Goal: Book appointment/travel/reservation

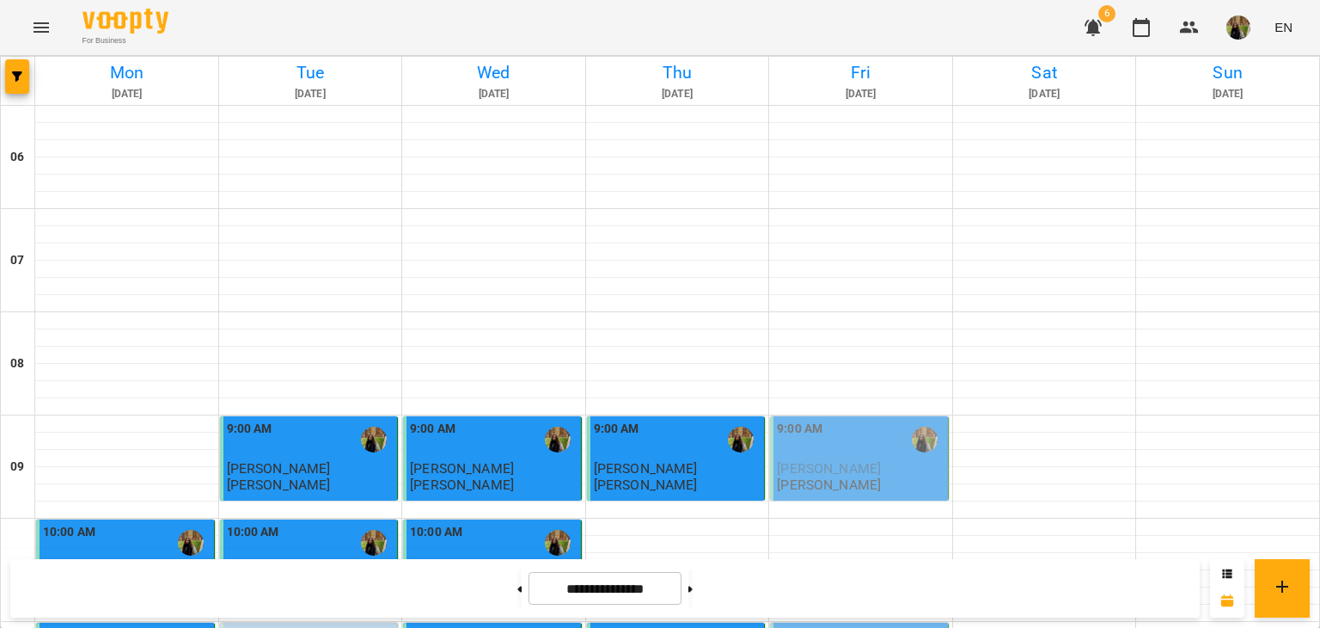
scroll to position [258, 0]
click at [881, 420] on div "9:00 AM" at bounding box center [861, 440] width 168 height 40
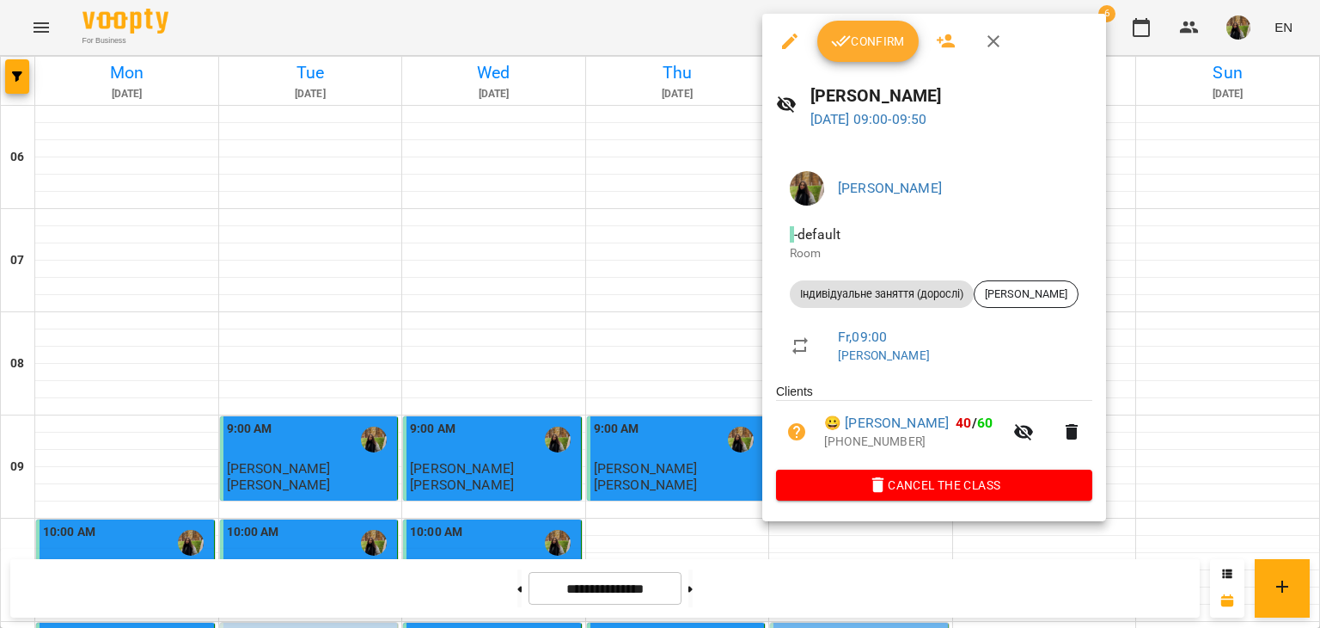
click at [885, 39] on span "Confirm" at bounding box center [868, 41] width 74 height 21
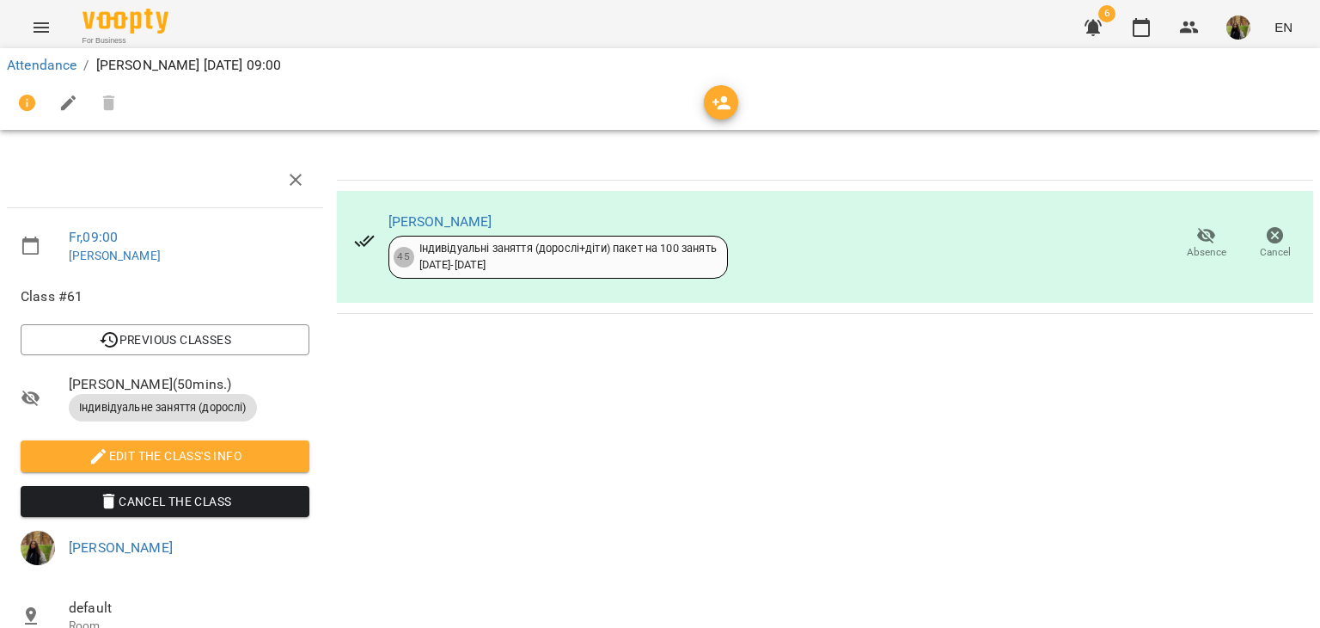
click at [911, 351] on div "[PERSON_NAME] 45 Індивідуальні заняття (дорослі+діти) пакет на 100 занять [DATE…" at bounding box center [825, 464] width 990 height 639
click at [36, 66] on link "Attendance" at bounding box center [42, 65] width 70 height 16
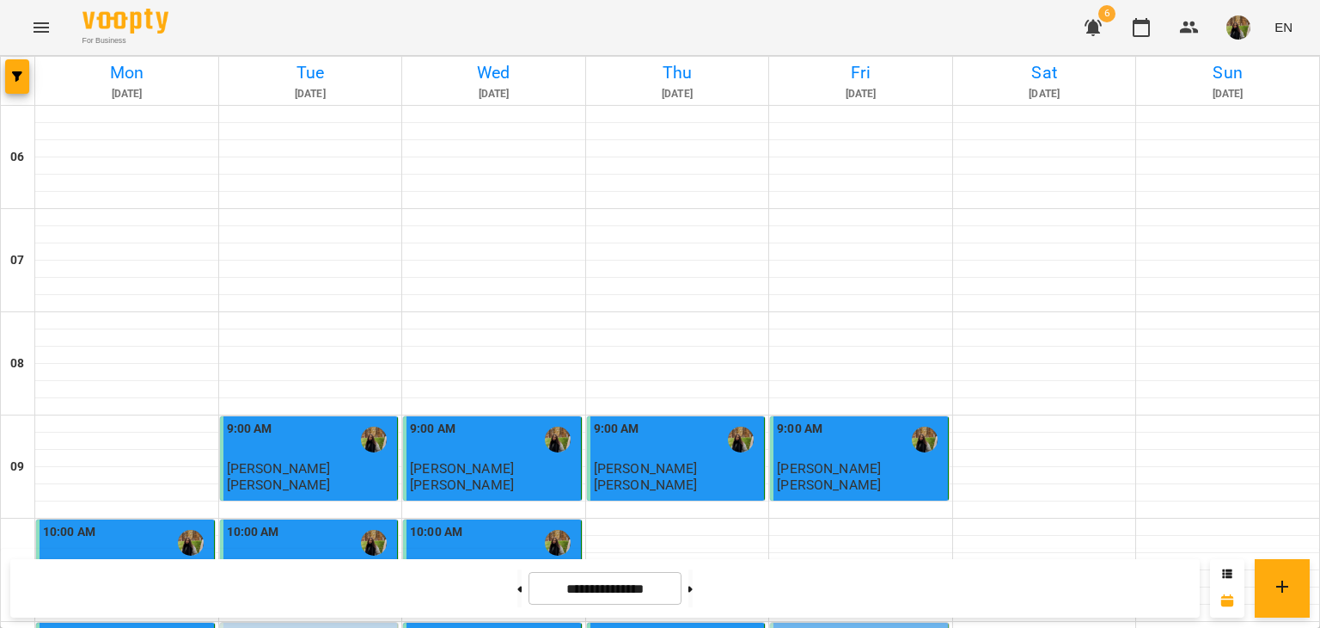
scroll to position [860, 0]
click at [10, 84] on button "button" at bounding box center [17, 76] width 24 height 34
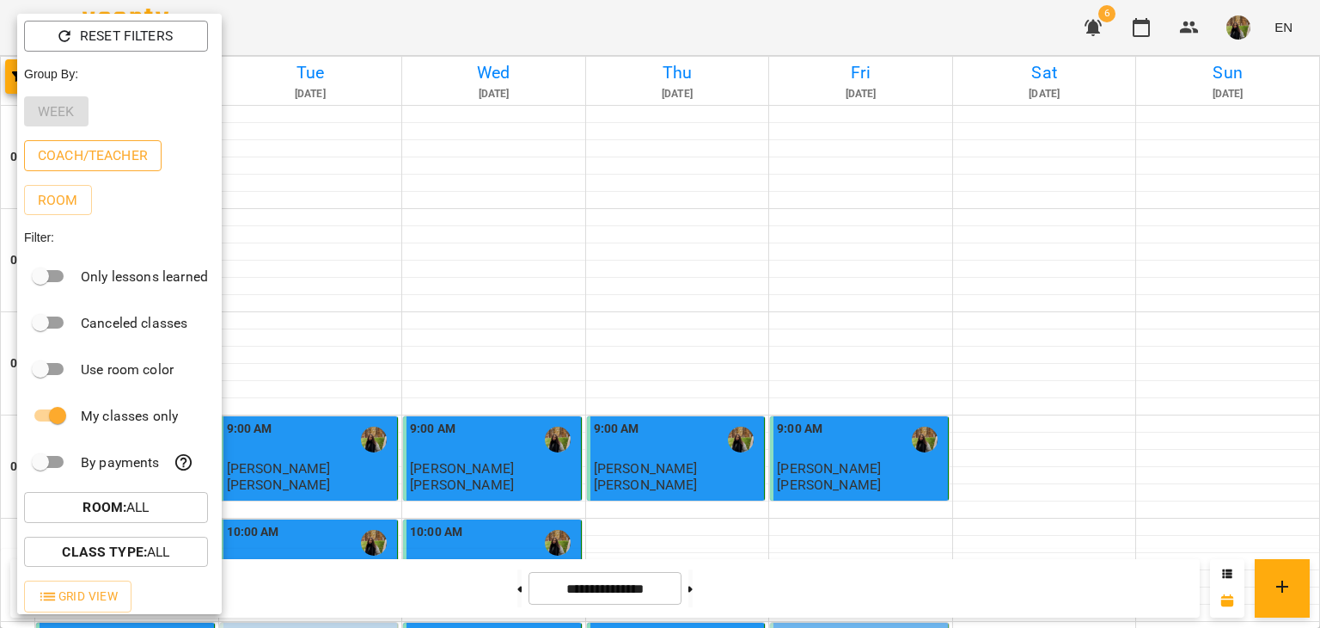
click at [130, 166] on p "Coach/Teacher" at bounding box center [93, 155] width 110 height 21
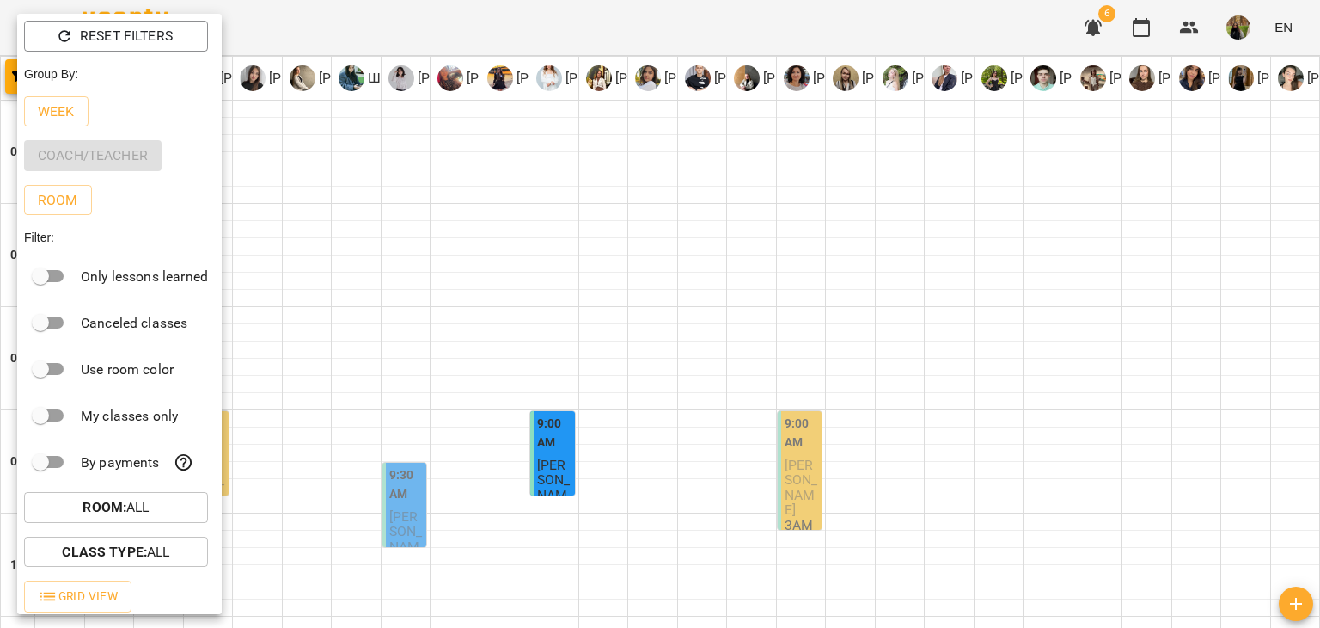
click at [400, 558] on div at bounding box center [660, 314] width 1320 height 628
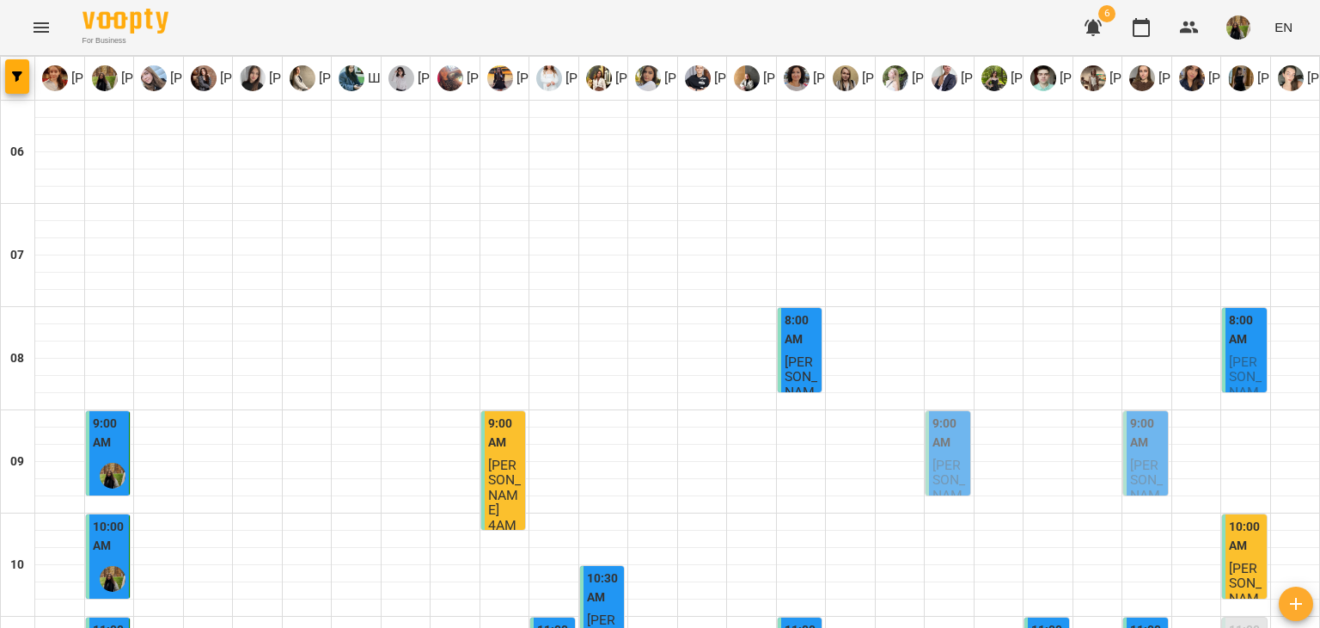
scroll to position [224, 0]
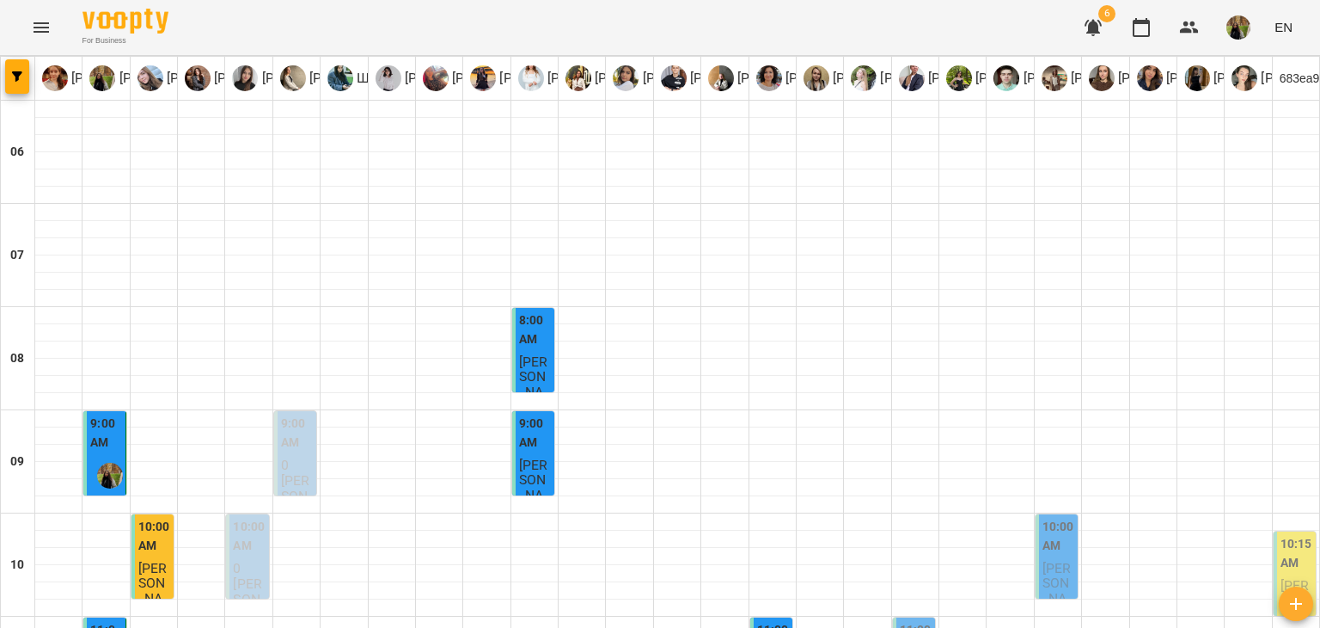
scroll to position [1341, 0]
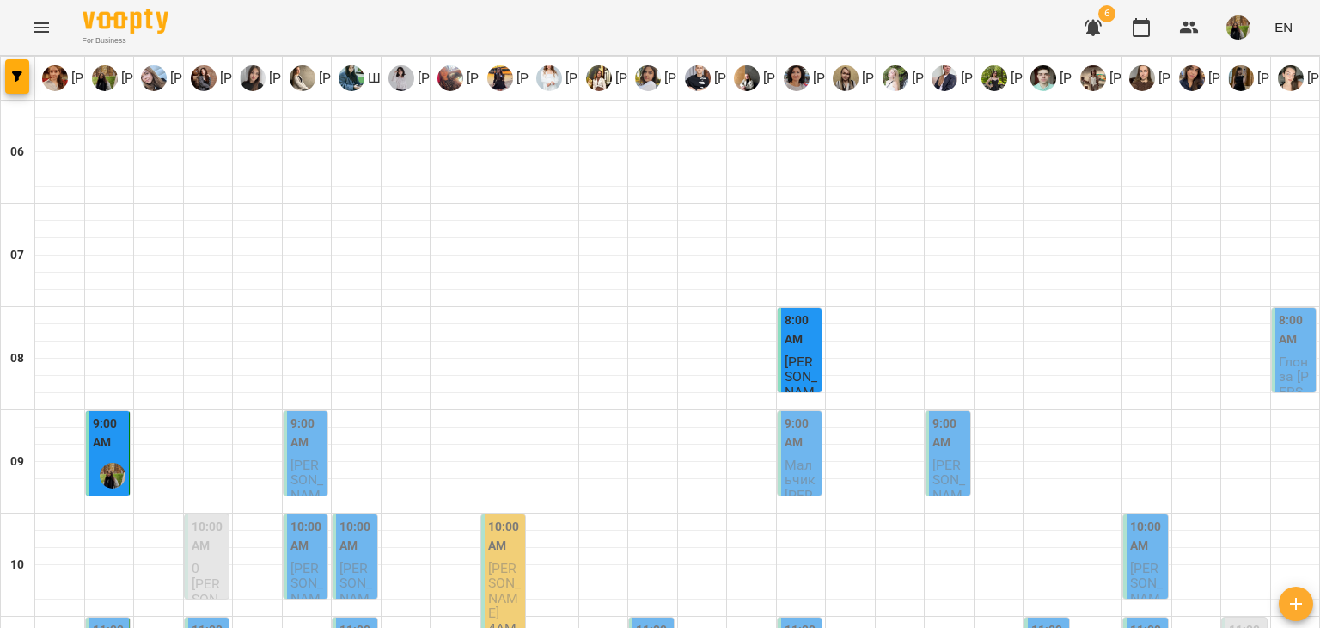
scroll to position [344, 0]
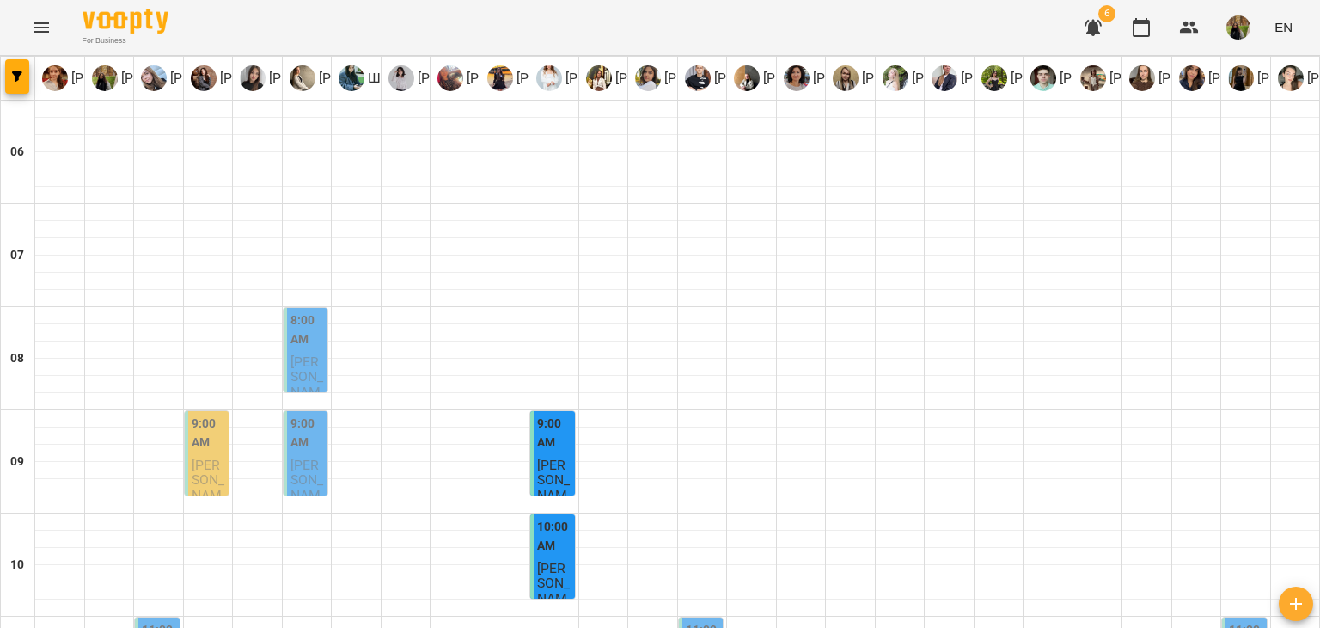
scroll to position [688, 0]
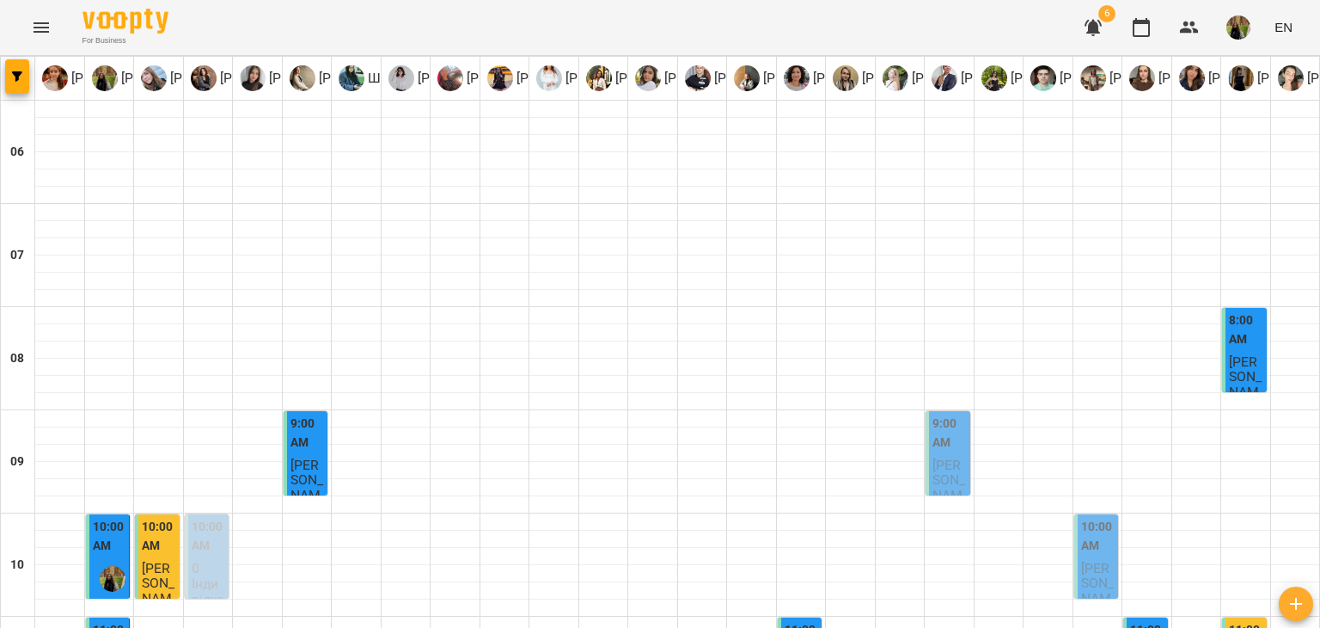
scroll to position [1032, 0]
click at [16, 73] on icon "button" at bounding box center [17, 76] width 10 height 10
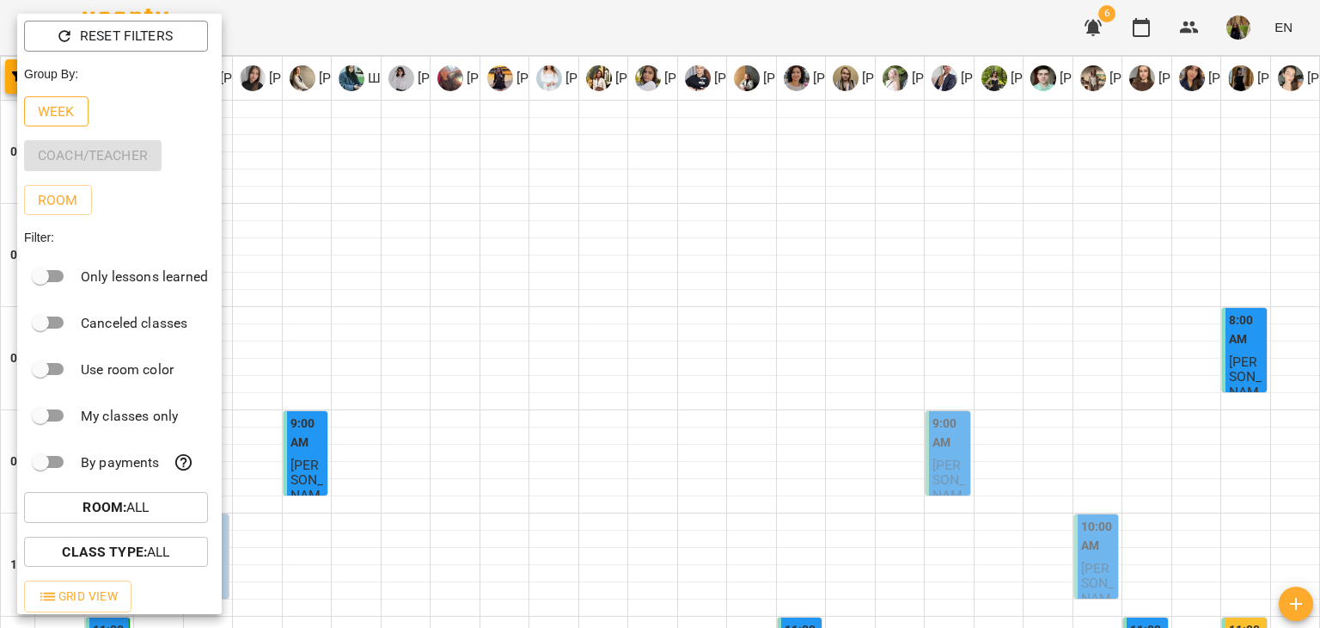
click at [58, 107] on p "Week" at bounding box center [56, 111] width 37 height 21
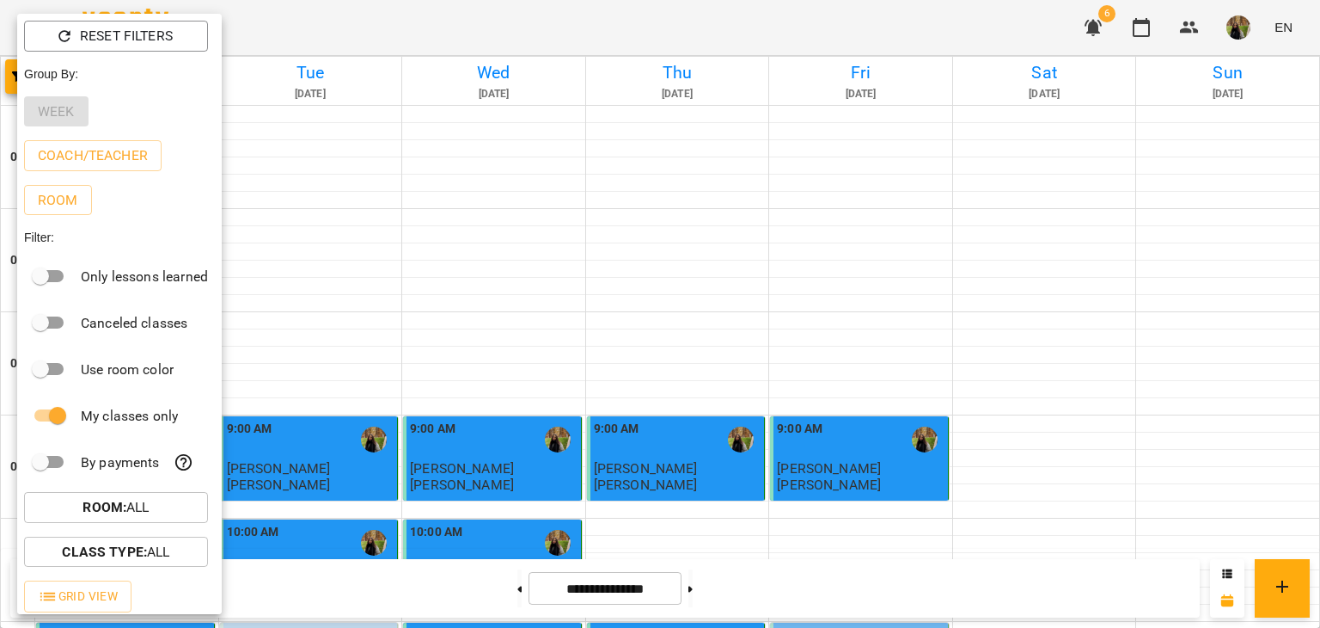
click at [836, 565] on div at bounding box center [660, 314] width 1320 height 628
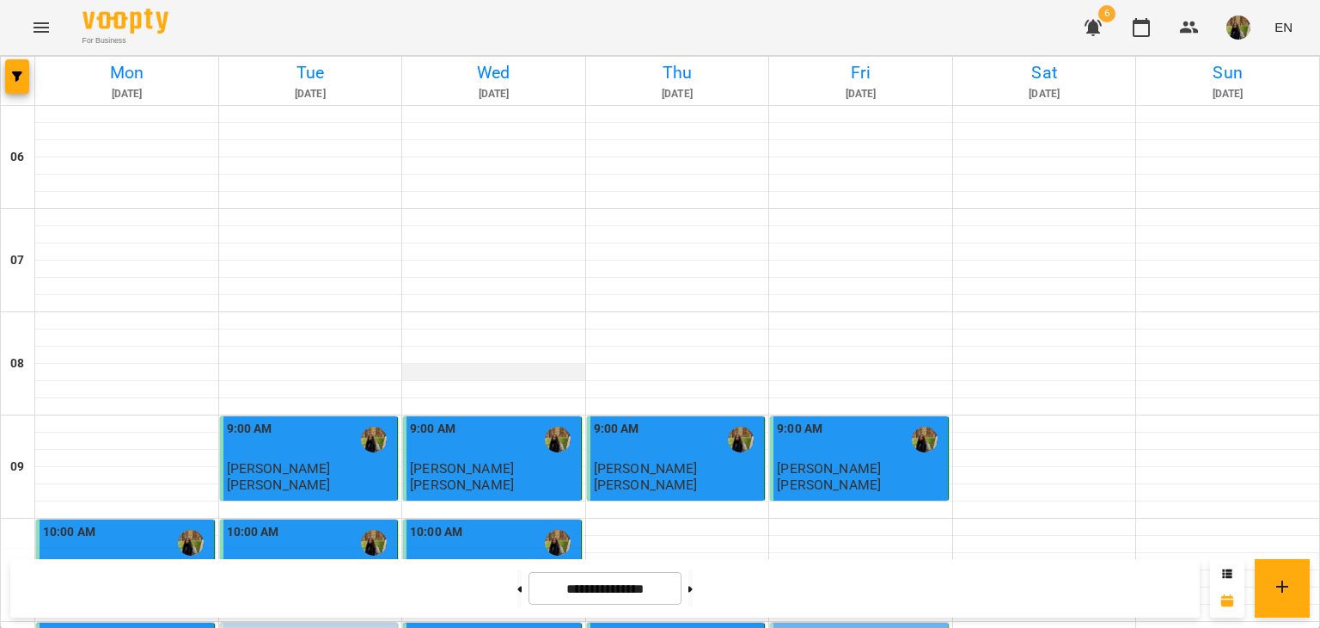
scroll to position [430, 0]
